Goal: Task Accomplishment & Management: Use online tool/utility

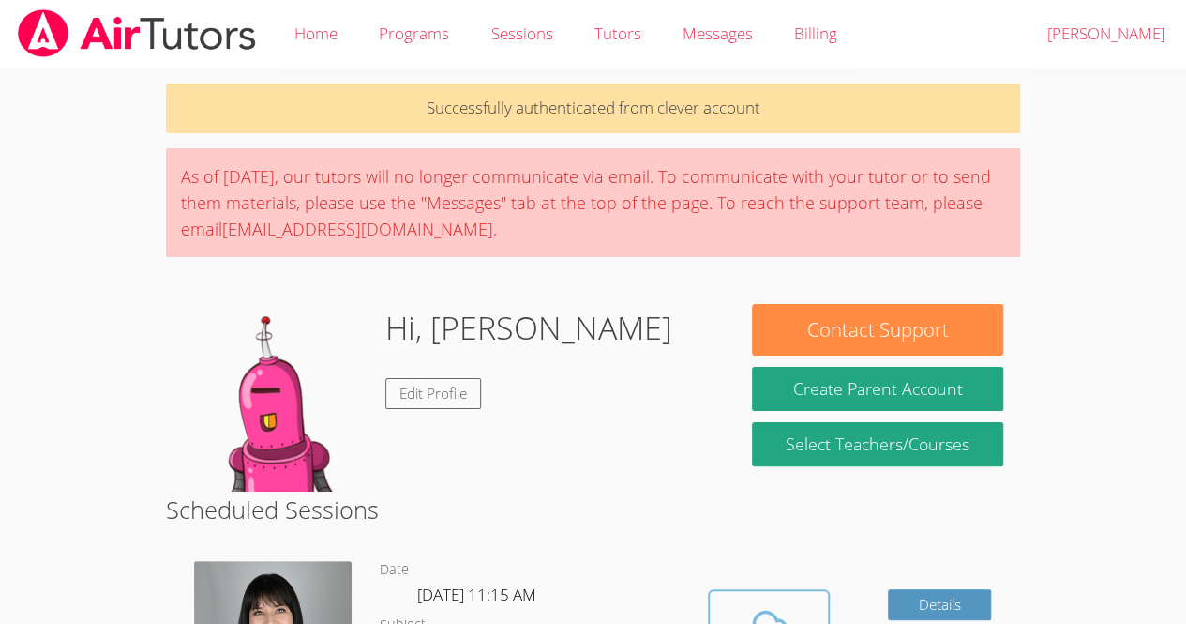
click at [786, 603] on icon at bounding box center [769, 628] width 53 height 53
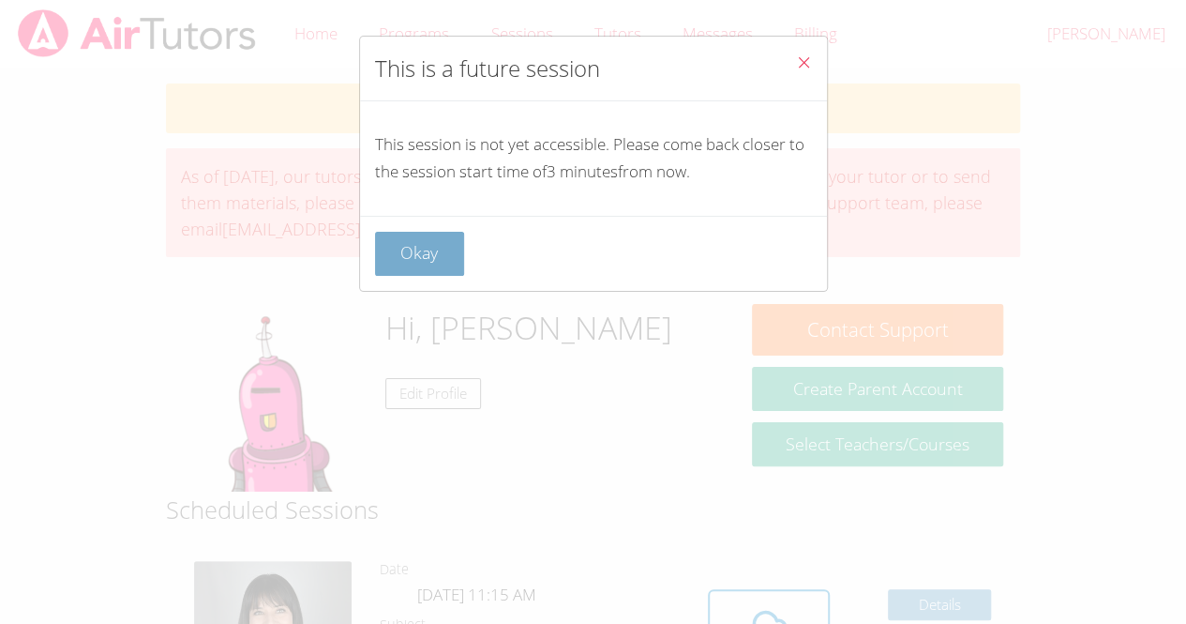
click at [422, 251] on button "Okay" at bounding box center [420, 254] width 90 height 44
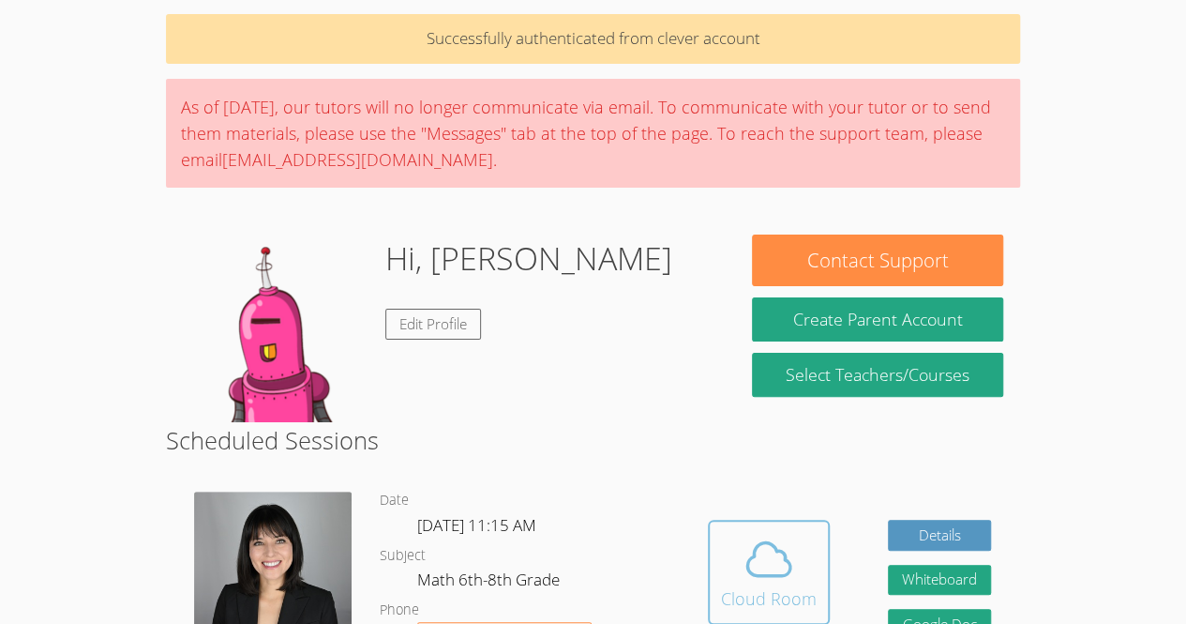
click at [753, 570] on icon at bounding box center [769, 559] width 53 height 53
click at [799, 568] on span at bounding box center [769, 559] width 96 height 53
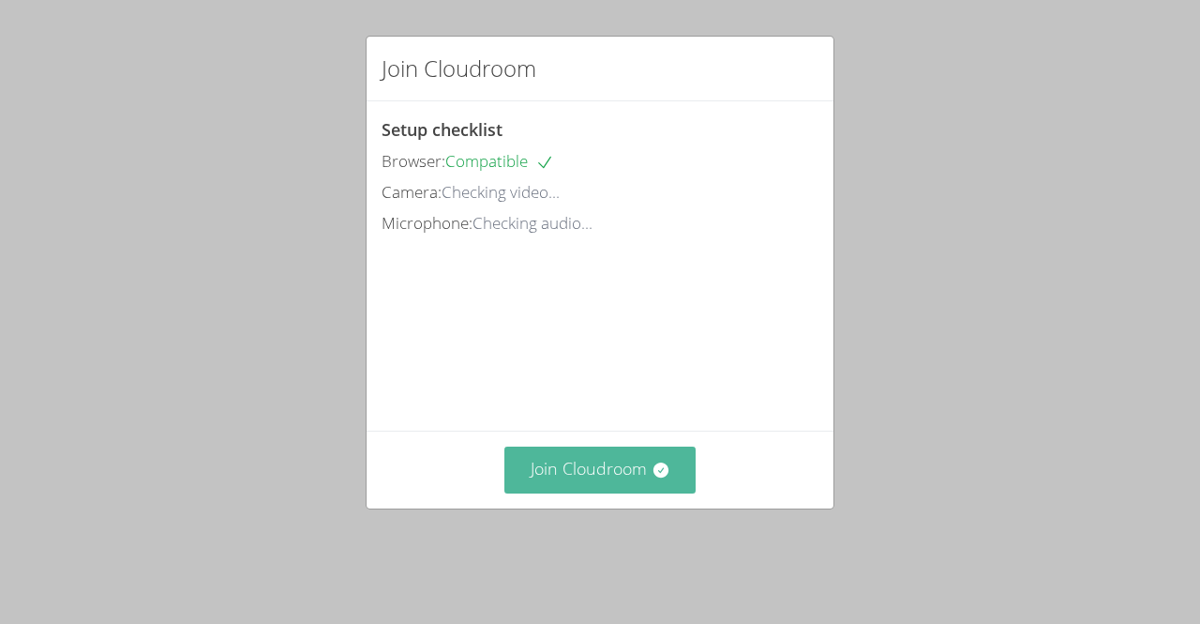
click at [551, 476] on button "Join Cloudroom" at bounding box center [601, 469] width 192 height 46
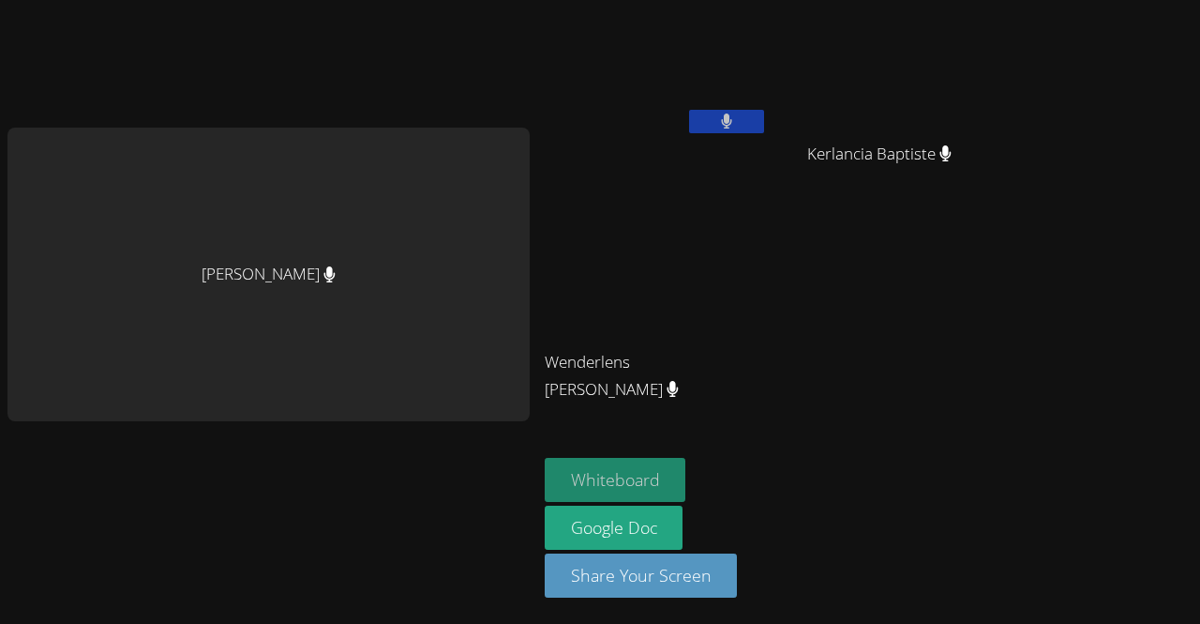
click at [678, 484] on button "Whiteboard" at bounding box center [616, 480] width 142 height 44
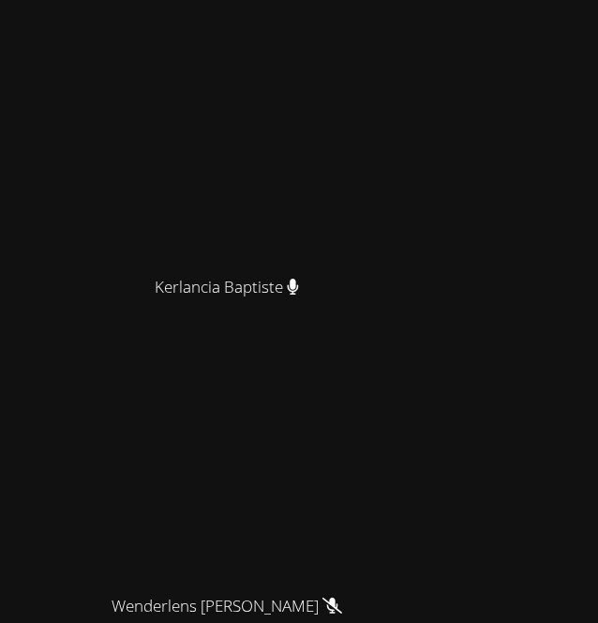
scroll to position [540, 0]
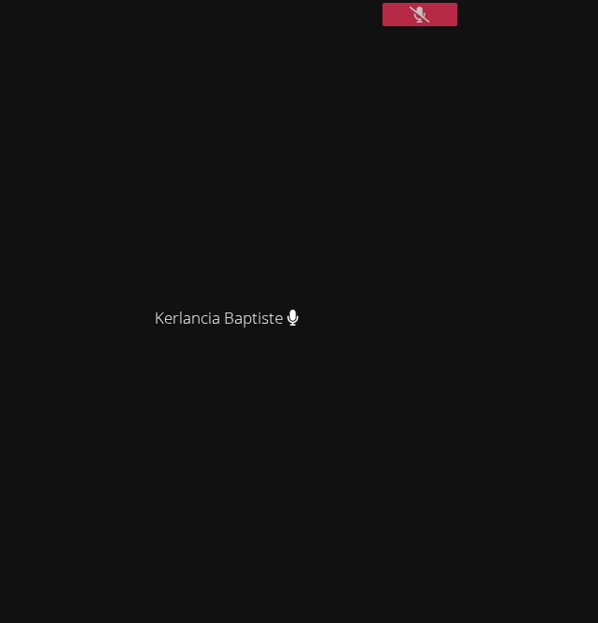
click at [375, 285] on video at bounding box center [234, 169] width 281 height 255
click at [375, 297] on video at bounding box center [234, 169] width 281 height 255
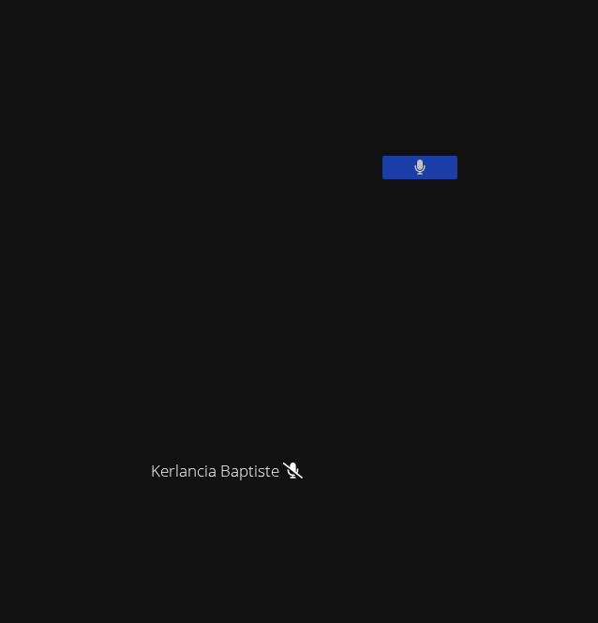
scroll to position [0, 0]
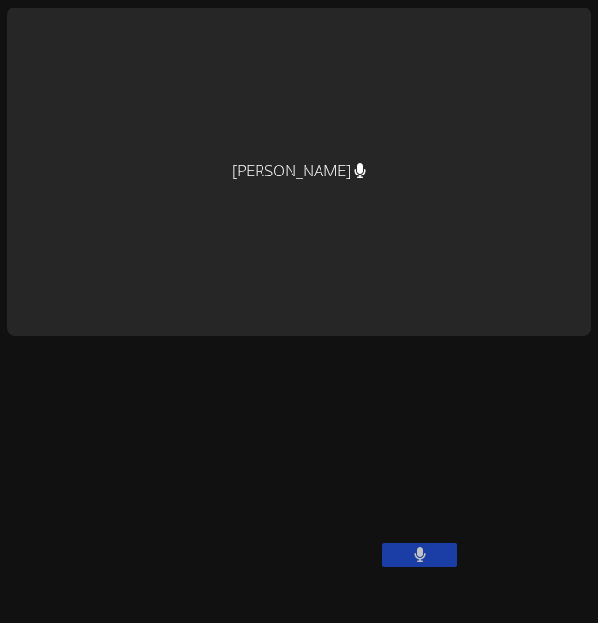
click at [311, 116] on div "[PERSON_NAME]" at bounding box center [299, 172] width 583 height 328
click at [330, 158] on div "[PERSON_NAME]" at bounding box center [299, 172] width 583 height 328
click at [328, 151] on div "[PERSON_NAME]" at bounding box center [299, 172] width 583 height 328
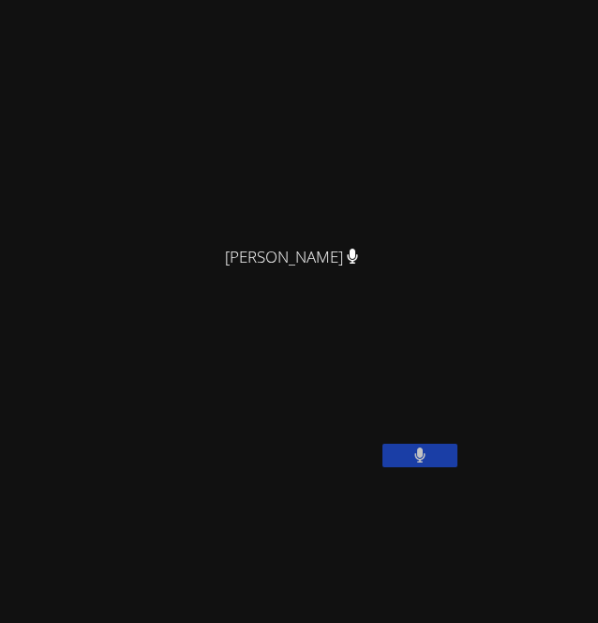
scroll to position [100, 0]
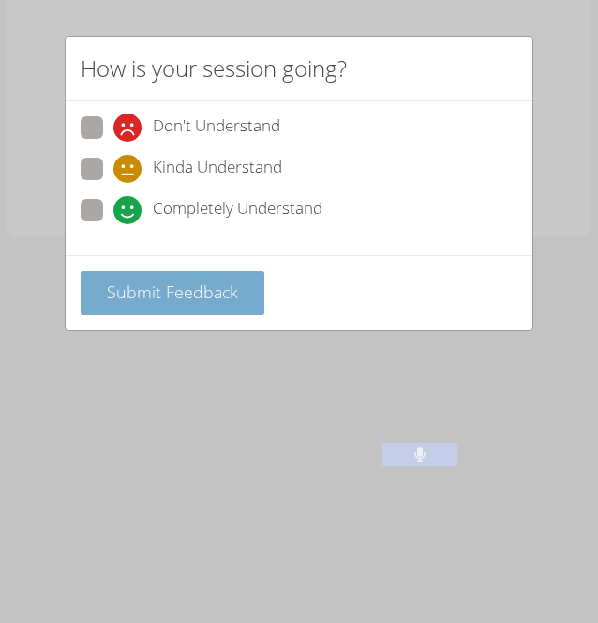
click at [231, 281] on span "Submit Feedback" at bounding box center [172, 291] width 131 height 23
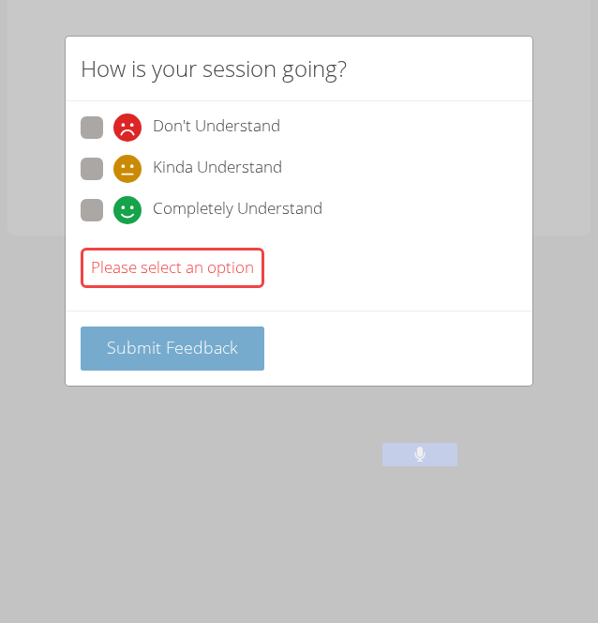
click at [212, 336] on span "Submit Feedback" at bounding box center [172, 347] width 131 height 23
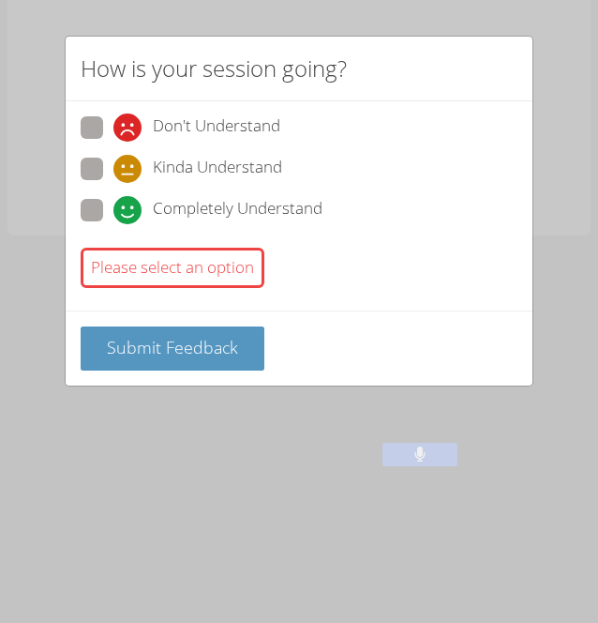
click at [113, 224] on span at bounding box center [113, 224] width 0 height 0
click at [113, 199] on input "Completely Understand" at bounding box center [121, 207] width 16 height 16
radio input "true"
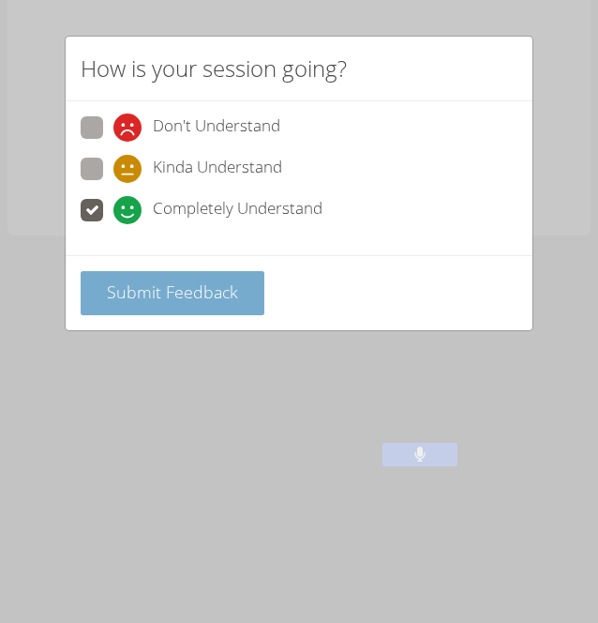
click at [191, 298] on span "Submit Feedback" at bounding box center [172, 291] width 131 height 23
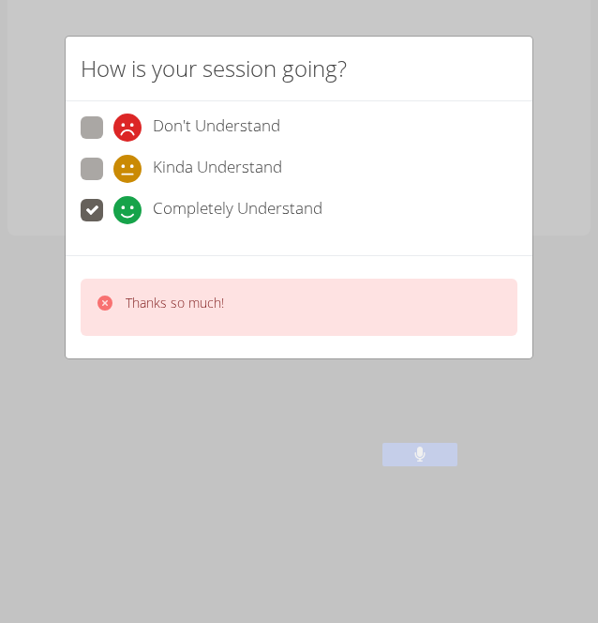
click at [285, 316] on div "Thanks so much!" at bounding box center [299, 307] width 437 height 57
click at [219, 304] on p "Thanks so much!" at bounding box center [175, 303] width 98 height 19
click at [124, 286] on div "Thanks so much!" at bounding box center [299, 307] width 437 height 57
click at [106, 306] on icon at bounding box center [105, 302] width 15 height 15
click at [103, 304] on icon at bounding box center [105, 302] width 15 height 15
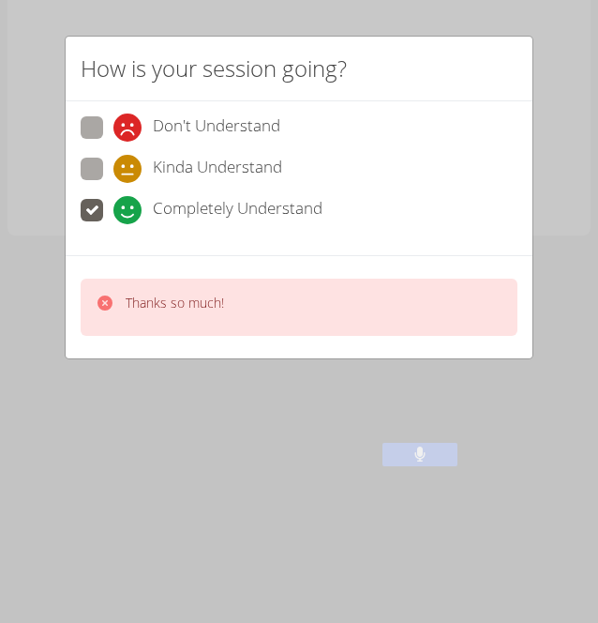
click at [105, 309] on div at bounding box center [105, 307] width 19 height 27
click at [108, 315] on div at bounding box center [105, 307] width 19 height 27
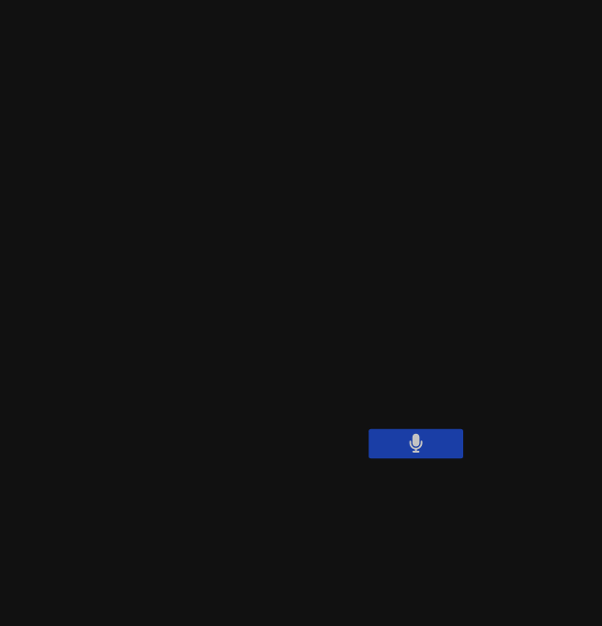
scroll to position [178, 0]
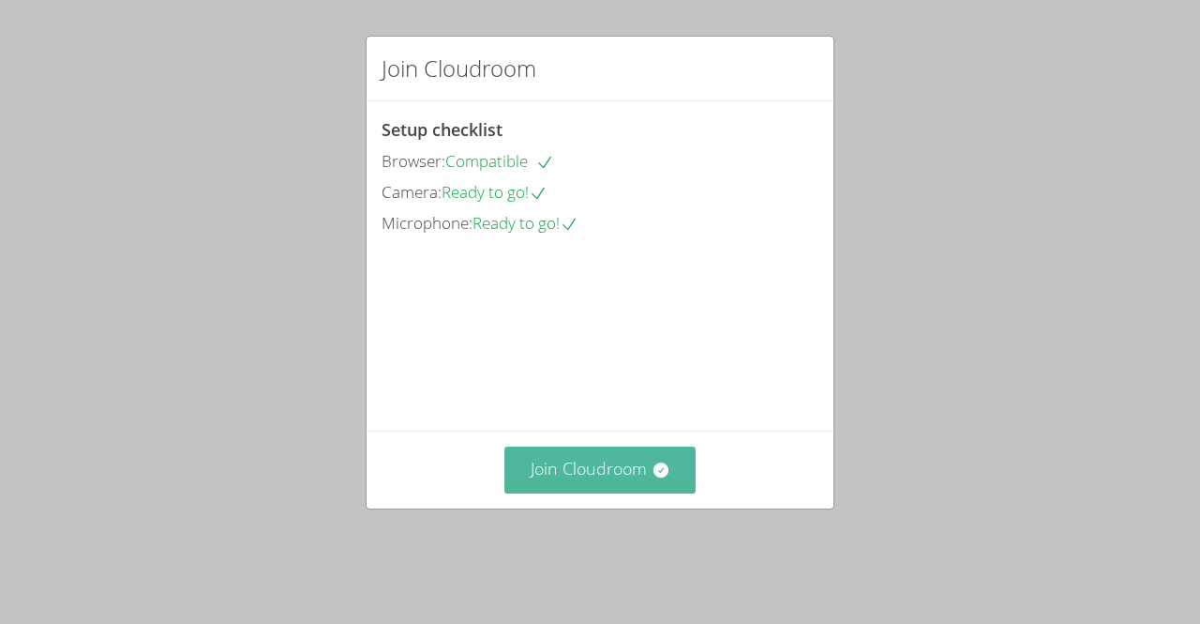
click at [640, 492] on button "Join Cloudroom" at bounding box center [601, 469] width 192 height 46
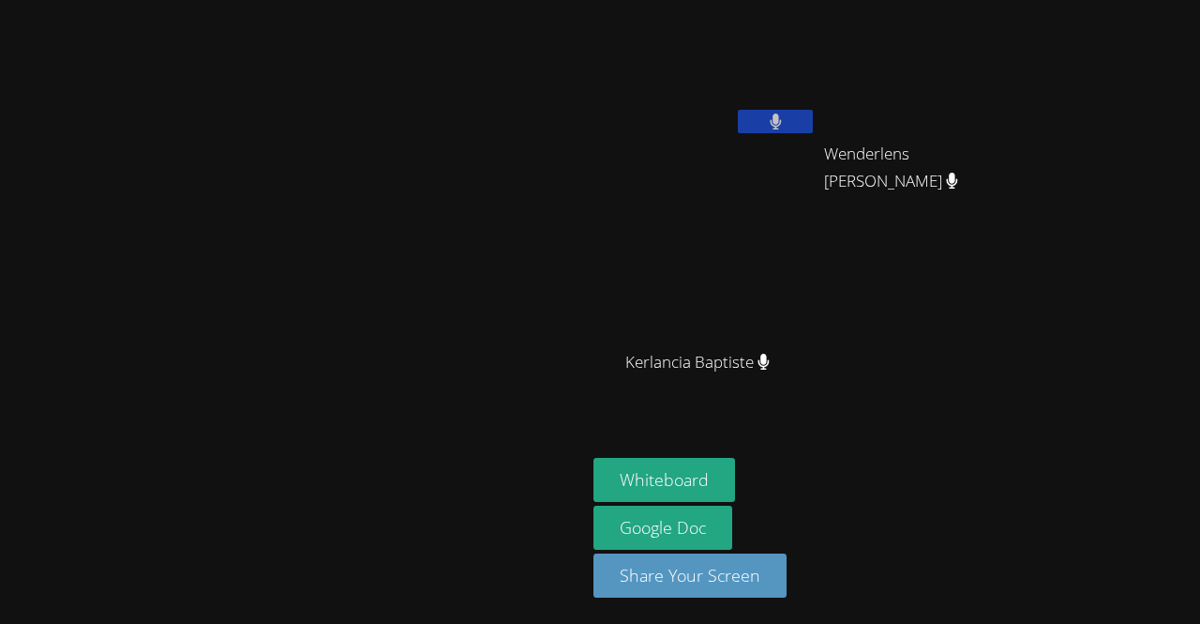
click at [943, 376] on div "[PERSON_NAME] Wenderlens [PERSON_NAME] Wenderlens [PERSON_NAME] Kerlancia [PERS…" at bounding box center [821, 212] width 454 height 409
